Goal: Navigation & Orientation: Find specific page/section

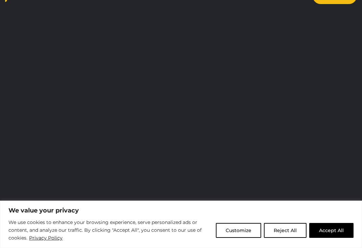
scroll to position [27, 0]
click at [324, 229] on button "Accept All" at bounding box center [331, 230] width 44 height 15
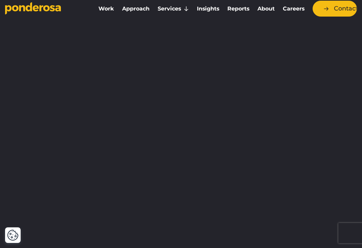
scroll to position [0, 0]
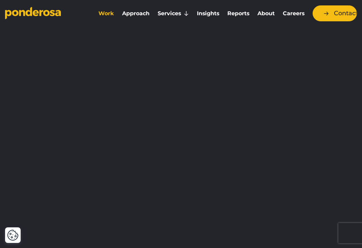
click at [110, 14] on link "Work" at bounding box center [106, 13] width 21 height 14
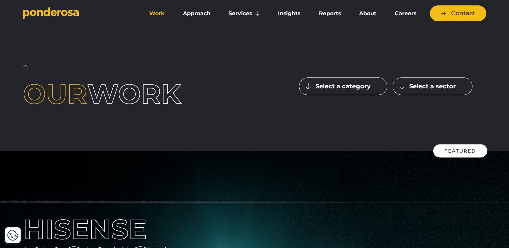
click at [71, 17] on icon "Go to homepage" at bounding box center [51, 13] width 56 height 13
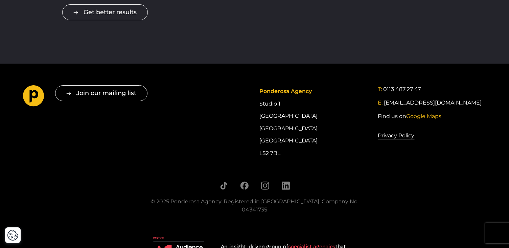
scroll to position [1240, 0]
